Goal: Find specific page/section: Find specific page/section

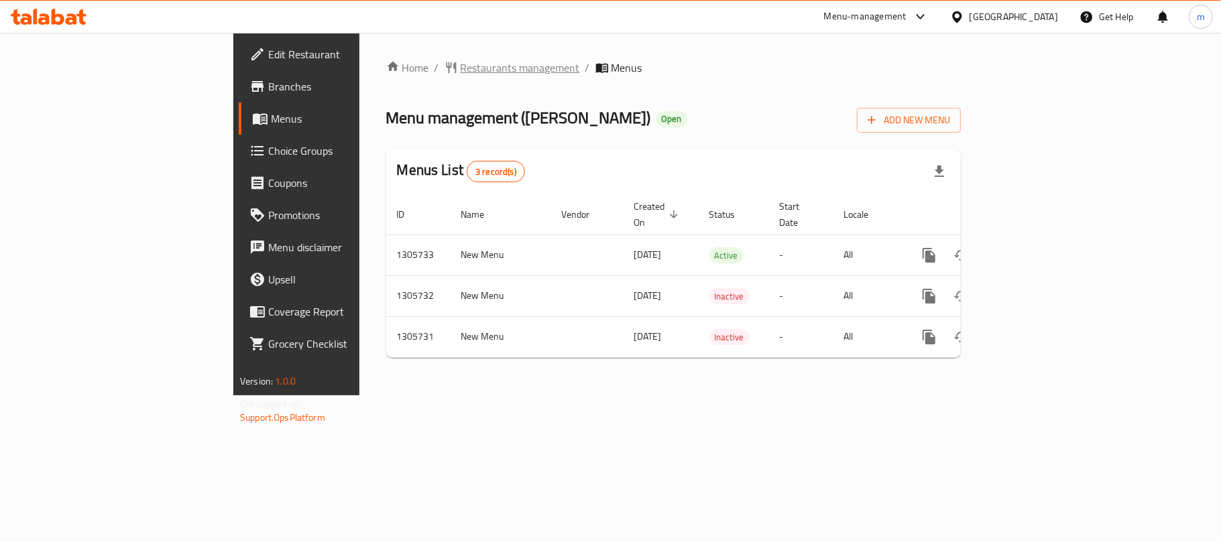
click at [461, 64] on span "Restaurants management" at bounding box center [520, 68] width 119 height 16
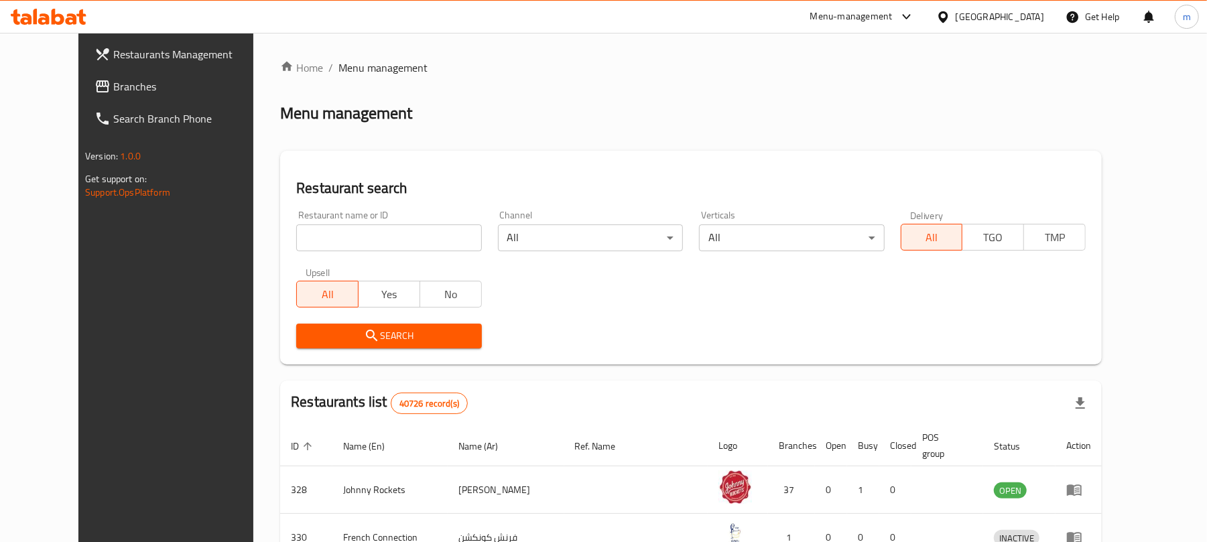
click at [361, 239] on input "search" at bounding box center [388, 238] width 185 height 27
paste input "703844"
type input "703844"
click button "Search" at bounding box center [388, 336] width 185 height 25
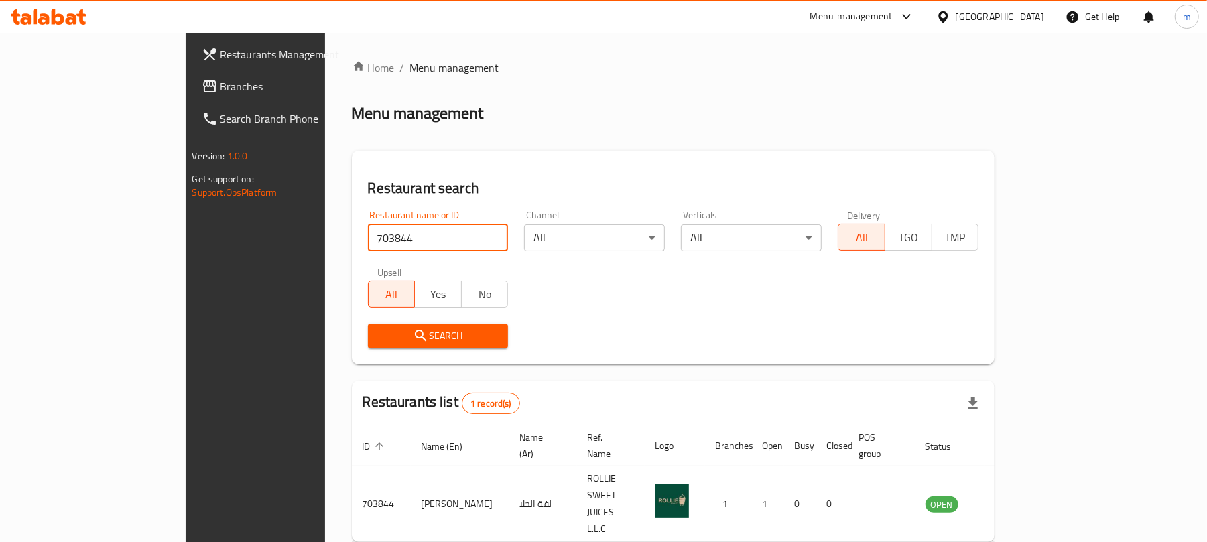
scroll to position [30, 0]
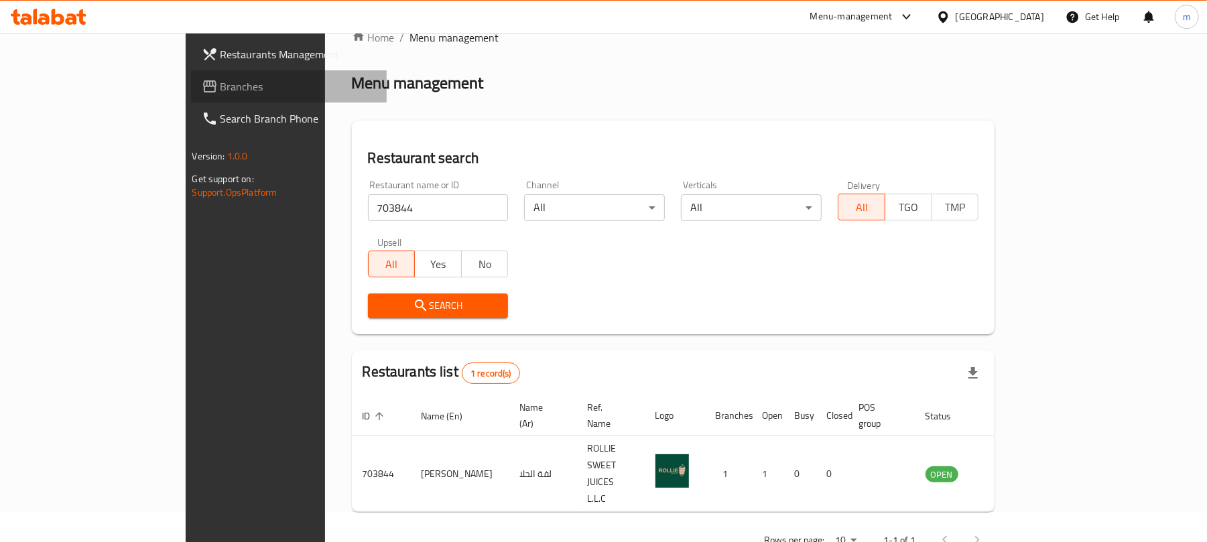
click at [221, 91] on span "Branches" at bounding box center [299, 86] width 156 height 16
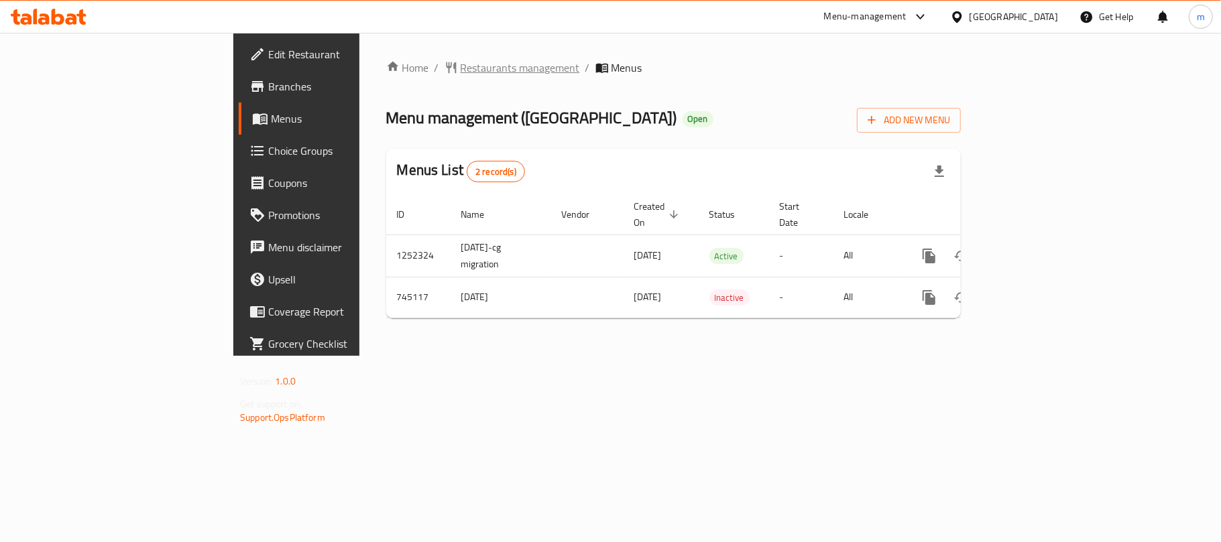
click at [461, 72] on span "Restaurants management" at bounding box center [520, 68] width 119 height 16
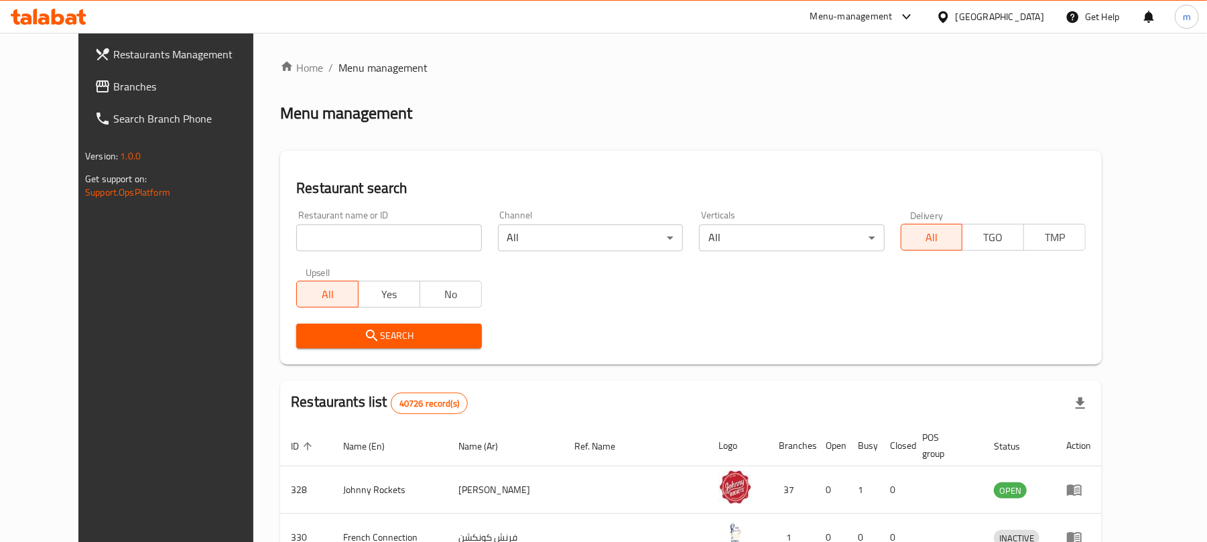
click at [335, 242] on input "search" at bounding box center [388, 238] width 185 height 27
paste input "648316"
type input "648316"
click at [361, 334] on span "Search" at bounding box center [389, 336] width 164 height 17
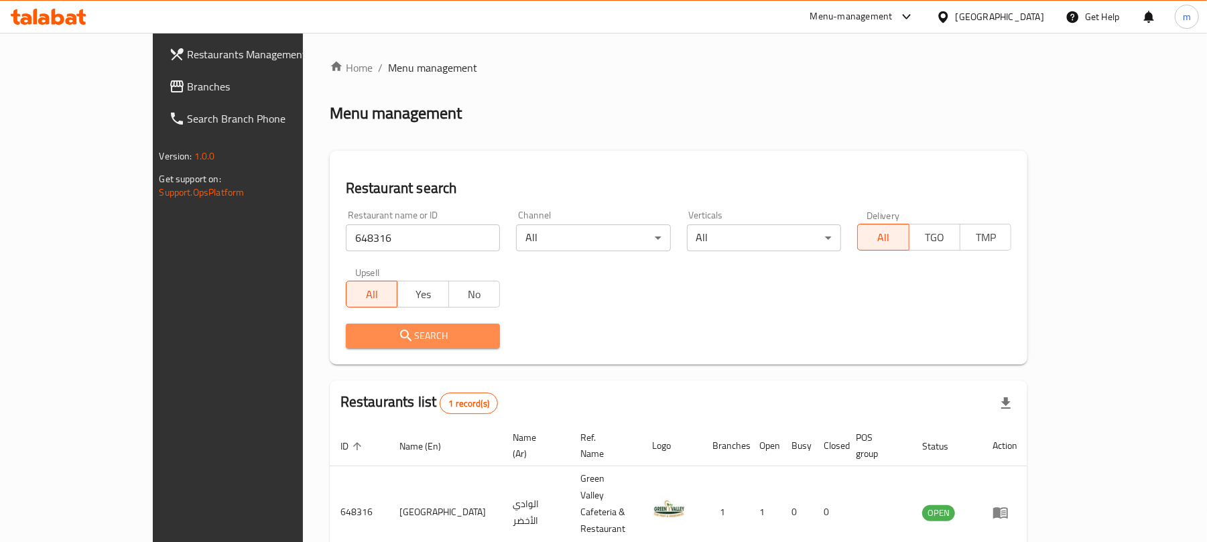
click at [362, 334] on span "Search" at bounding box center [423, 336] width 133 height 17
